Goal: Navigation & Orientation: Find specific page/section

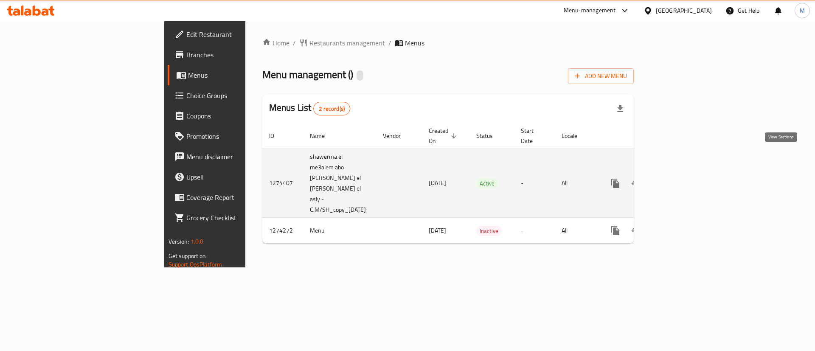
click at [681, 180] on icon "enhanced table" at bounding box center [677, 184] width 8 height 8
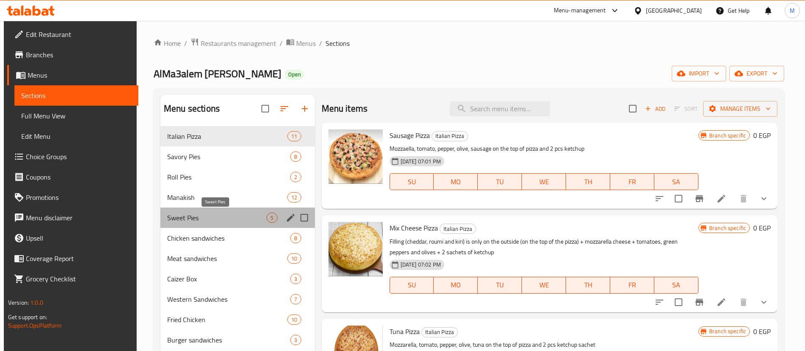
click at [222, 215] on span "Sweet Pies" at bounding box center [216, 218] width 99 height 10
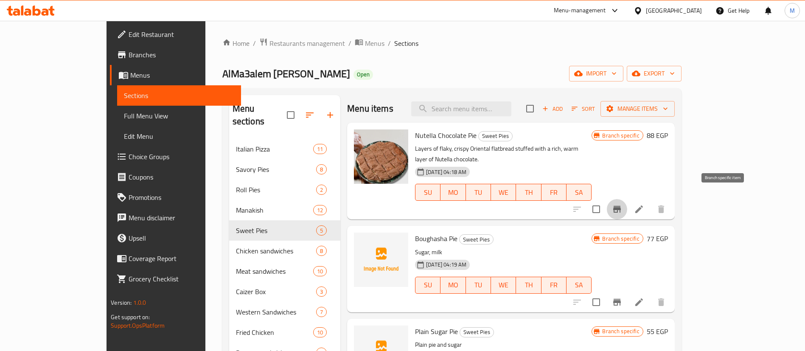
click at [622, 204] on icon "Branch-specific-item" at bounding box center [617, 209] width 10 height 10
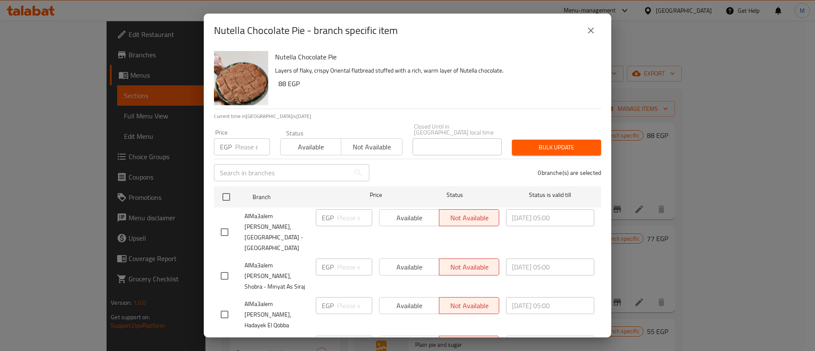
scroll to position [118, 0]
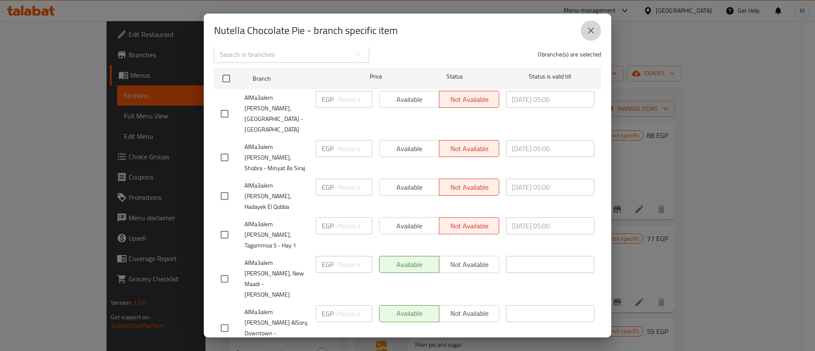
click at [591, 28] on icon "close" at bounding box center [591, 30] width 10 height 10
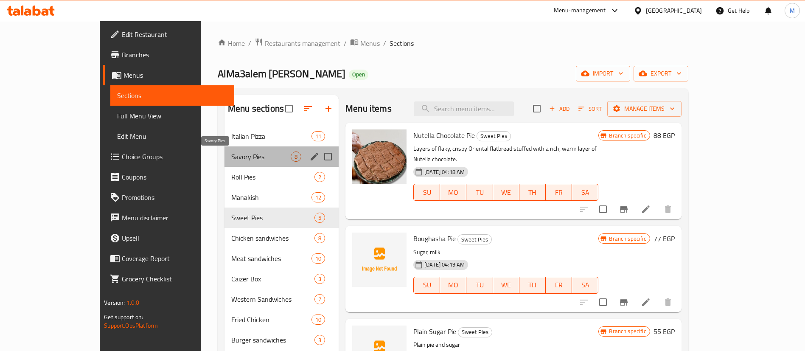
click at [243, 153] on span "Savory Pies" at bounding box center [260, 157] width 59 height 10
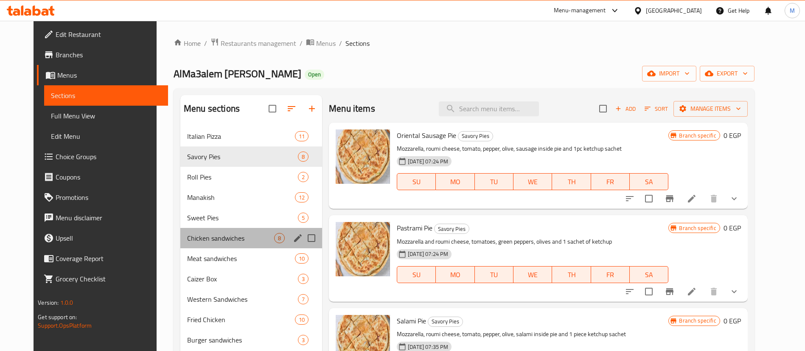
click at [212, 230] on div "Chicken sandwiches 8" at bounding box center [251, 238] width 142 height 20
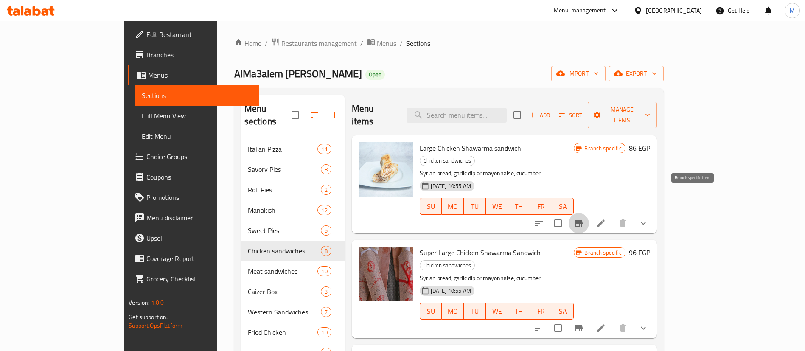
click at [583, 220] on icon "Branch-specific-item" at bounding box center [579, 223] width 8 height 7
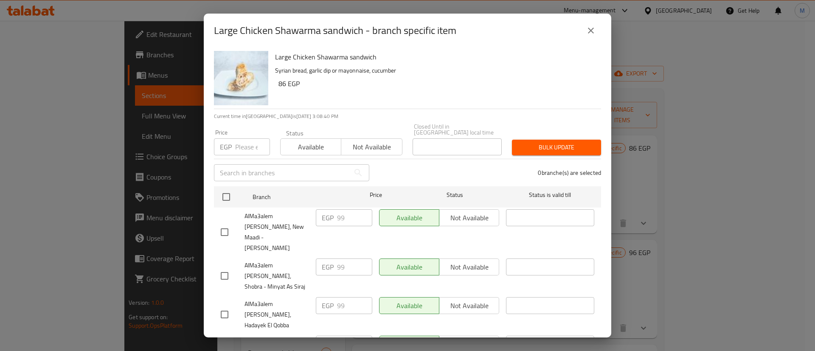
click at [596, 27] on icon "close" at bounding box center [591, 30] width 10 height 10
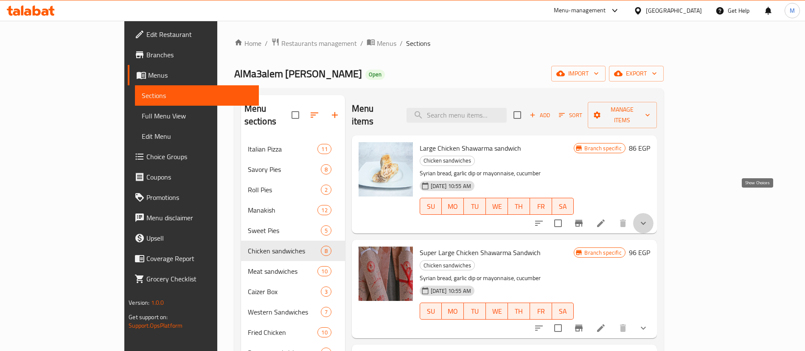
click at [649, 218] on icon "show more" at bounding box center [644, 223] width 10 height 10
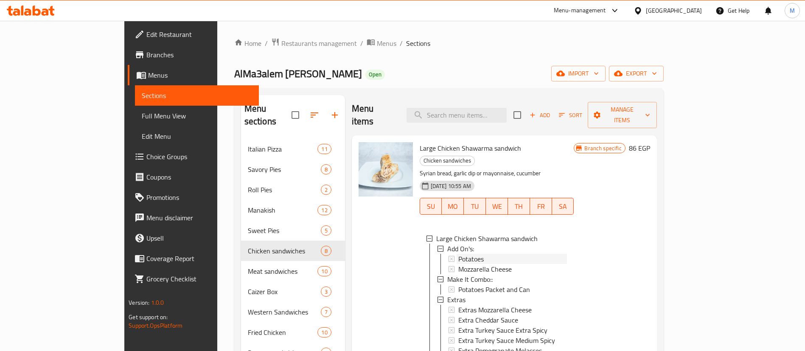
click at [461, 254] on div "Potatoes" at bounding box center [513, 259] width 109 height 10
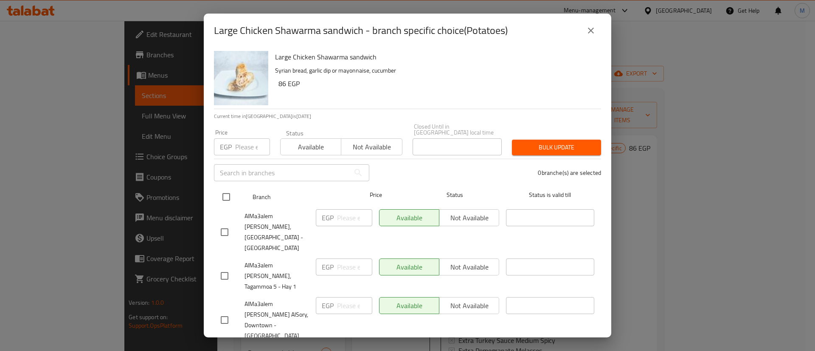
scroll to position [118, 0]
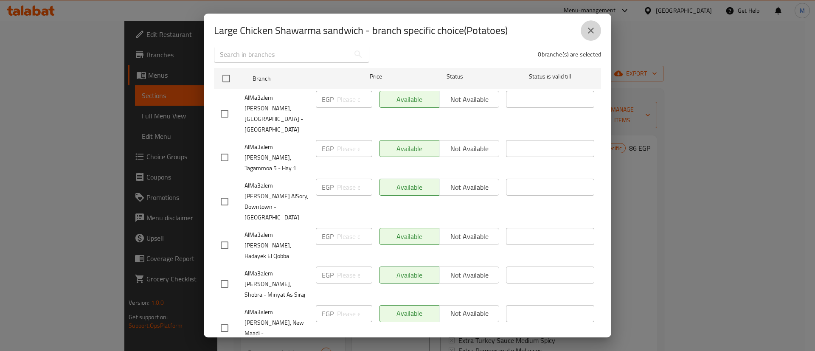
click at [591, 26] on icon "close" at bounding box center [591, 30] width 10 height 10
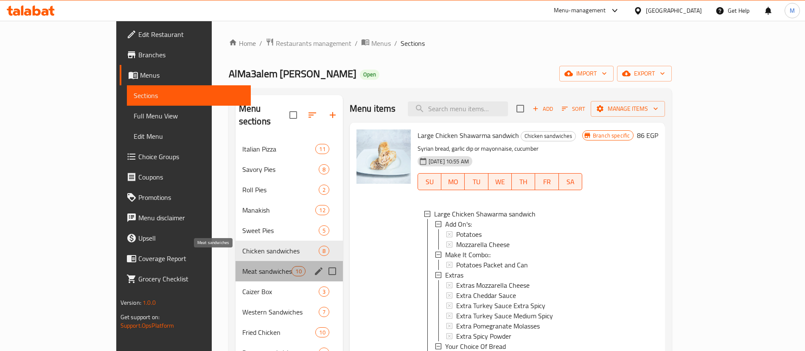
click at [242, 266] on span "Meat sandwiches" at bounding box center [267, 271] width 50 height 10
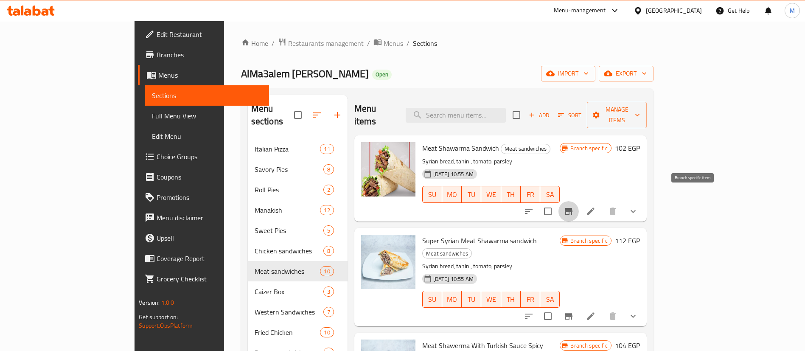
click at [574, 206] on icon "Branch-specific-item" at bounding box center [569, 211] width 10 height 10
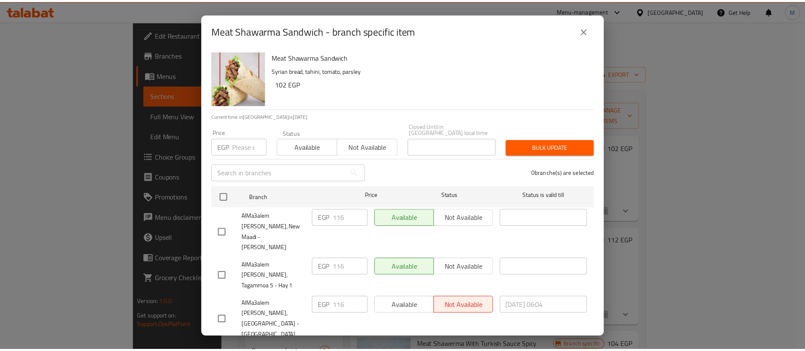
scroll to position [118, 0]
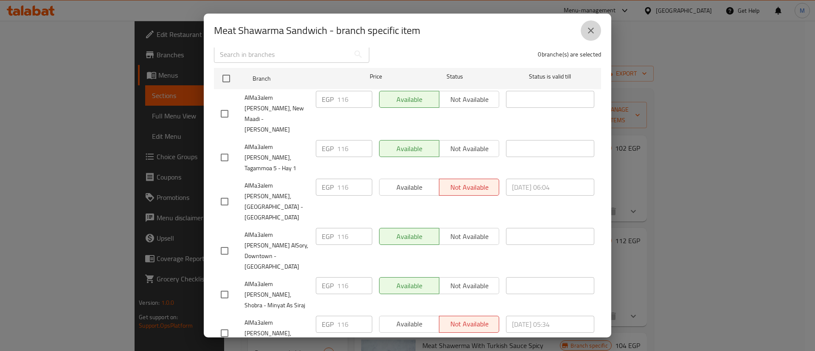
click at [586, 27] on button "close" at bounding box center [591, 30] width 20 height 20
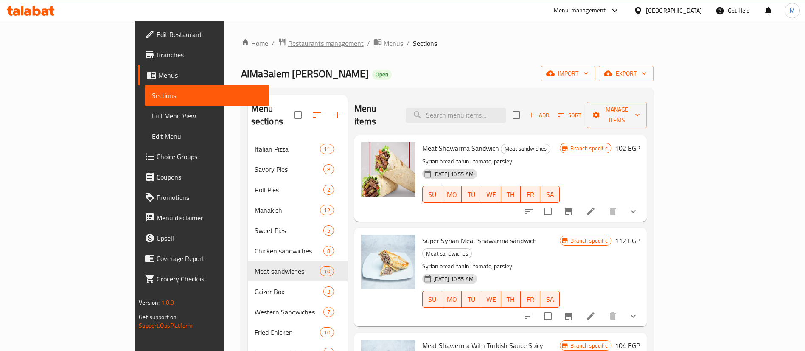
click at [288, 44] on span "Restaurants management" at bounding box center [326, 43] width 76 height 10
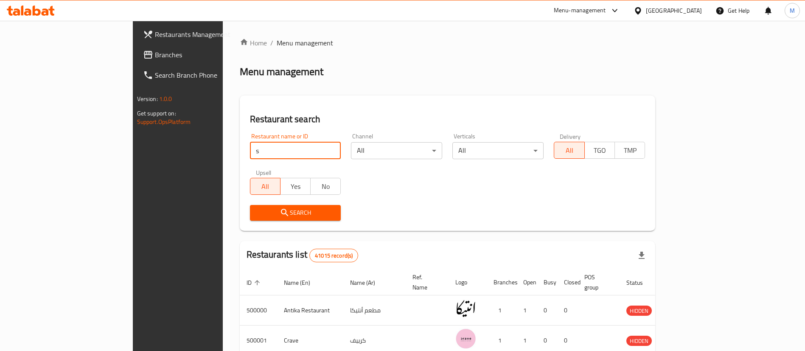
click at [262, 152] on input "s" at bounding box center [295, 150] width 91 height 17
type input "starbucks"
click button "Search" at bounding box center [295, 213] width 91 height 16
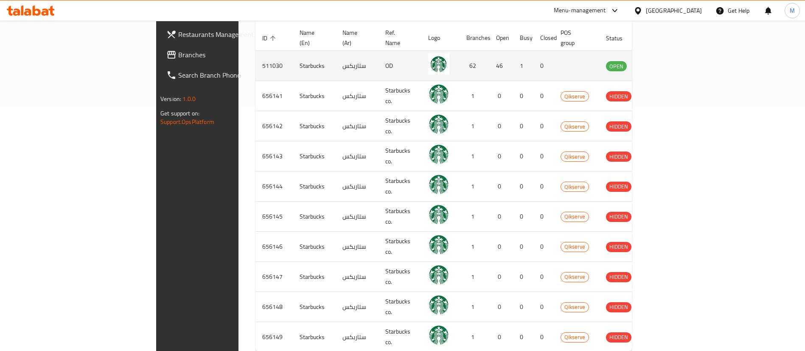
scroll to position [249, 0]
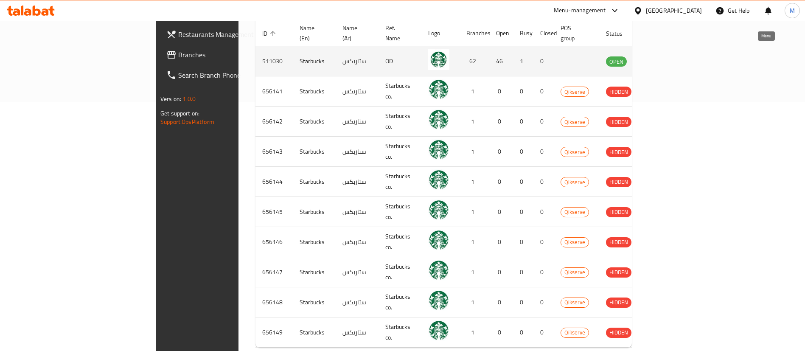
click at [661, 56] on icon "enhanced table" at bounding box center [656, 61] width 10 height 10
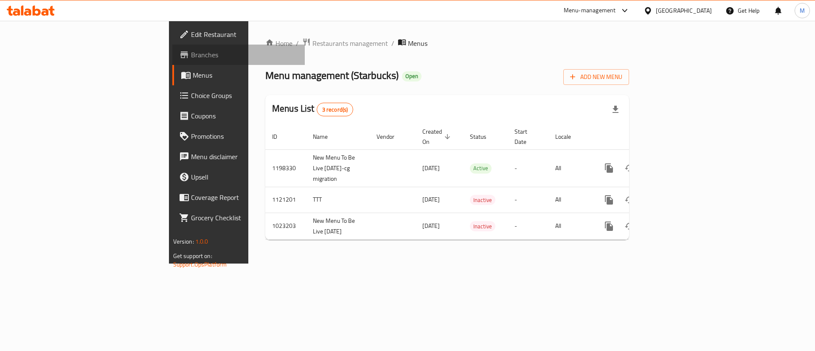
click at [172, 62] on link "Branches" at bounding box center [238, 55] width 133 height 20
